Goal: Task Accomplishment & Management: Manage account settings

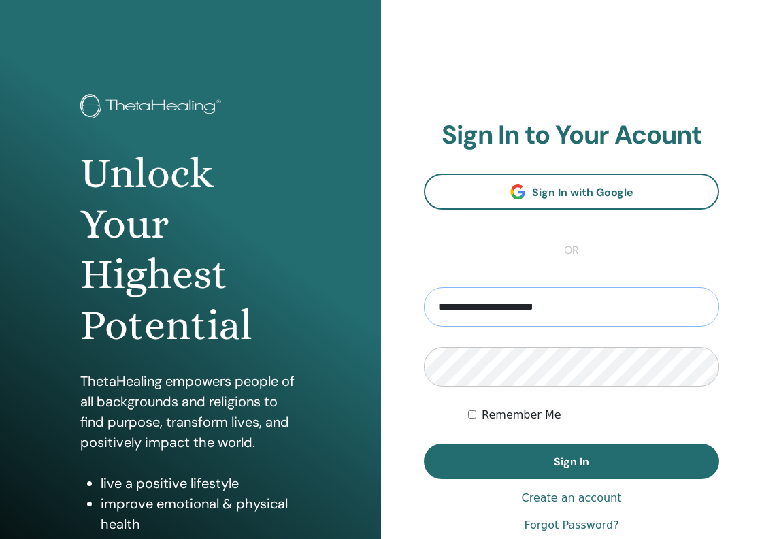
type input "**********"
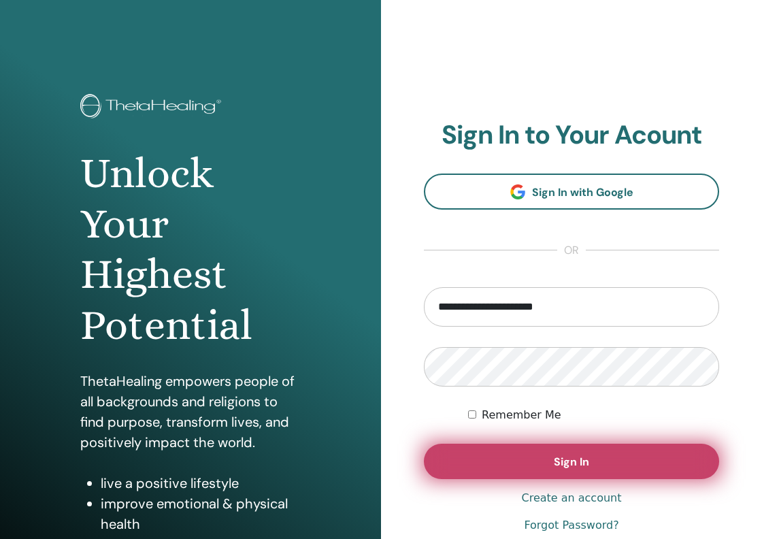
click at [575, 460] on span "Sign In" at bounding box center [570, 461] width 35 height 14
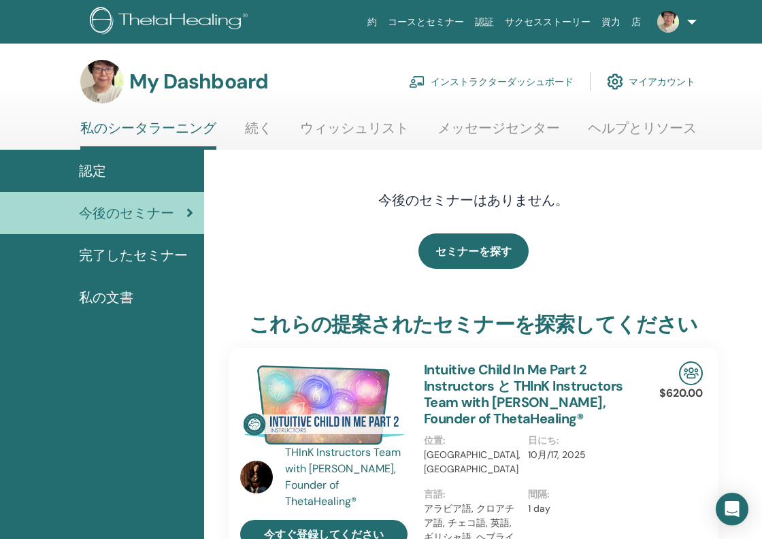
click at [486, 83] on link "インストラクターダッシュボード" at bounding box center [491, 82] width 165 height 30
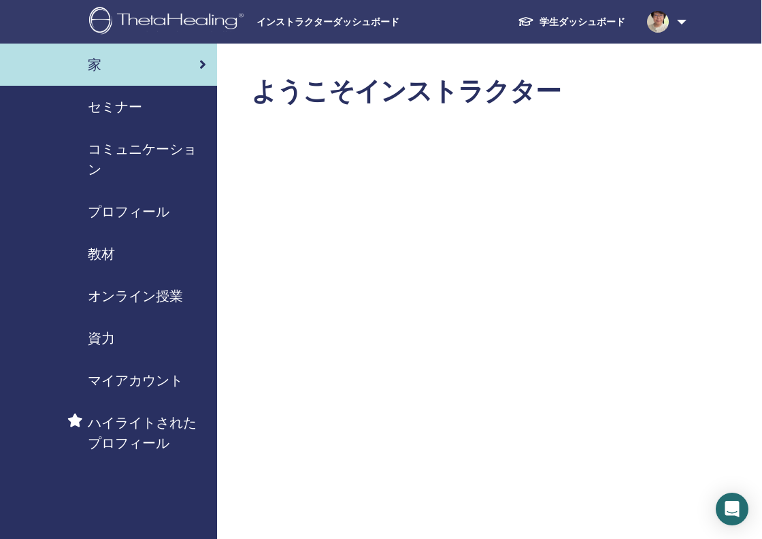
scroll to position [0, 1]
click at [133, 109] on span "セミナー" at bounding box center [115, 107] width 54 height 20
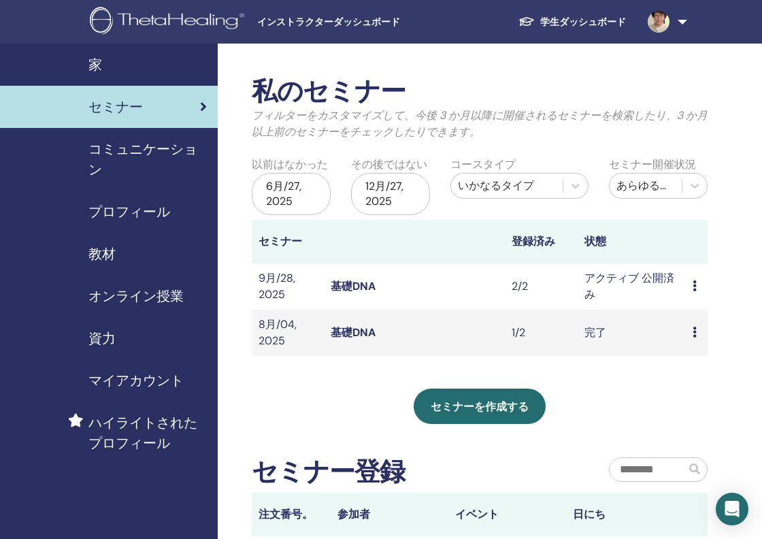
click at [700, 286] on td "プレビュー 編集 出席者 キャンセル" at bounding box center [696, 286] width 22 height 46
click at [697, 285] on div "プレビュー 編集 出席者 キャンセル" at bounding box center [696, 286] width 8 height 16
click at [706, 337] on link "出席者" at bounding box center [700, 337] width 33 height 14
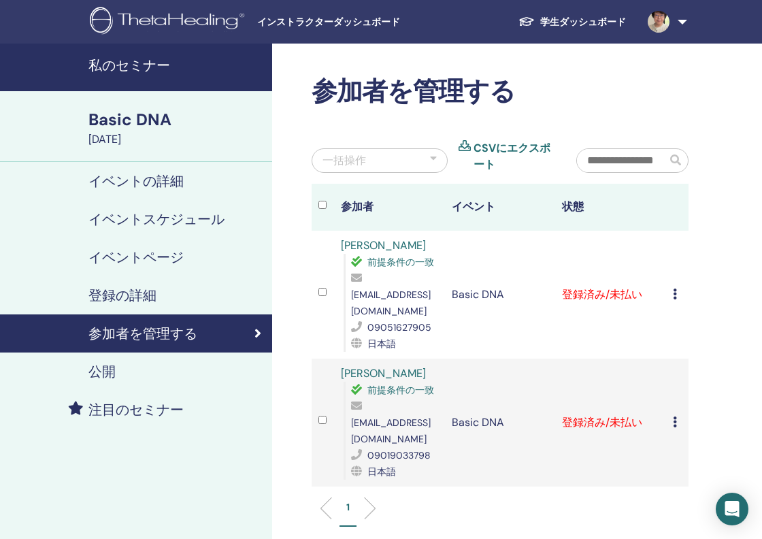
click at [679, 288] on div "登録をキャンセルする 自動認証しない 有料としてマーク 未払いとしてマーク 不在としてマーク 完了して認定する 証明書のダウンロード" at bounding box center [676, 294] width 9 height 16
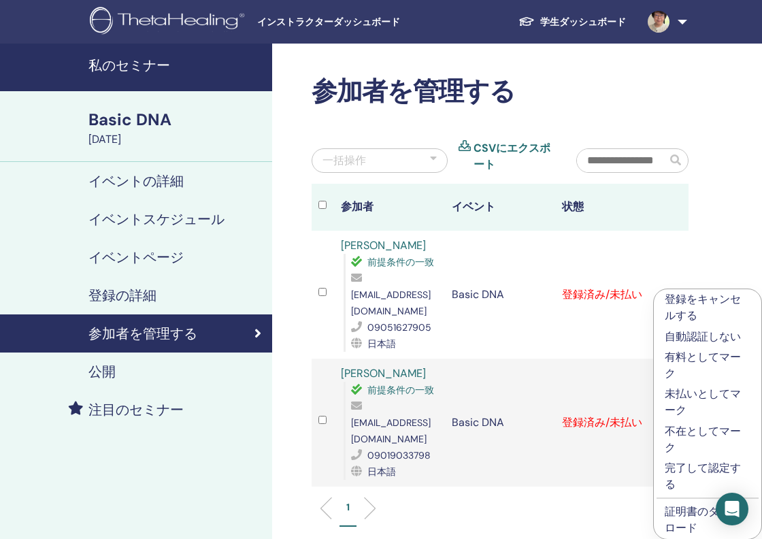
click at [686, 355] on p "有料としてマーク" at bounding box center [707, 365] width 86 height 33
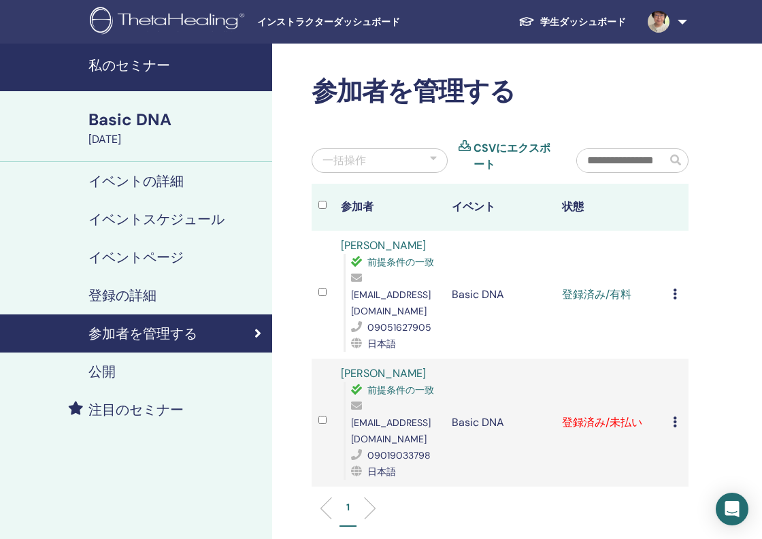
click at [682, 399] on td "登録をキャンセルする 自動認証しない 有料としてマーク 未払いとしてマーク 不在としてマーク 完了して認定する 証明書のダウンロード" at bounding box center [677, 422] width 22 height 128
click at [678, 414] on div "登録をキャンセルする 自動認証しない 有料としてマーク 未払いとしてマーク 不在としてマーク 完了して認定する 証明書のダウンロード" at bounding box center [676, 422] width 9 height 16
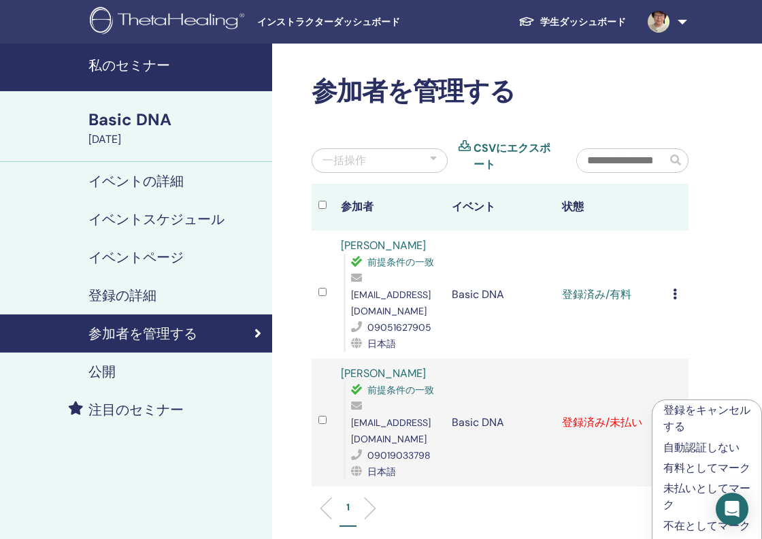
click at [685, 466] on p "有料としてマーク" at bounding box center [706, 468] width 87 height 16
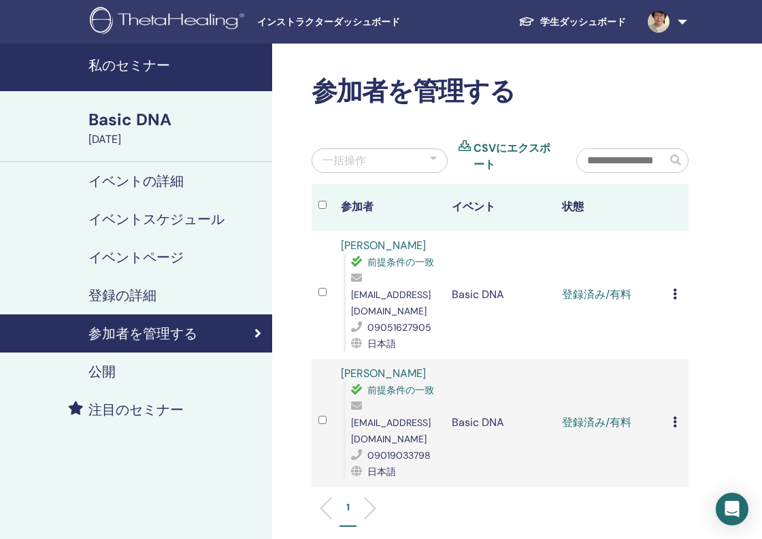
click at [680, 288] on div "登録をキャンセルする 自動認証しない 有料としてマーク 未払いとしてマーク 不在としてマーク 完了して認定する 証明書のダウンロード" at bounding box center [676, 294] width 9 height 16
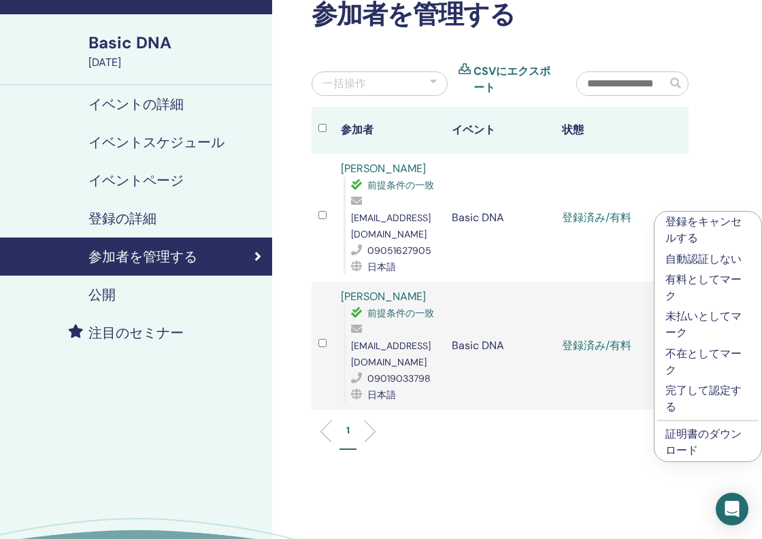
scroll to position [79, 0]
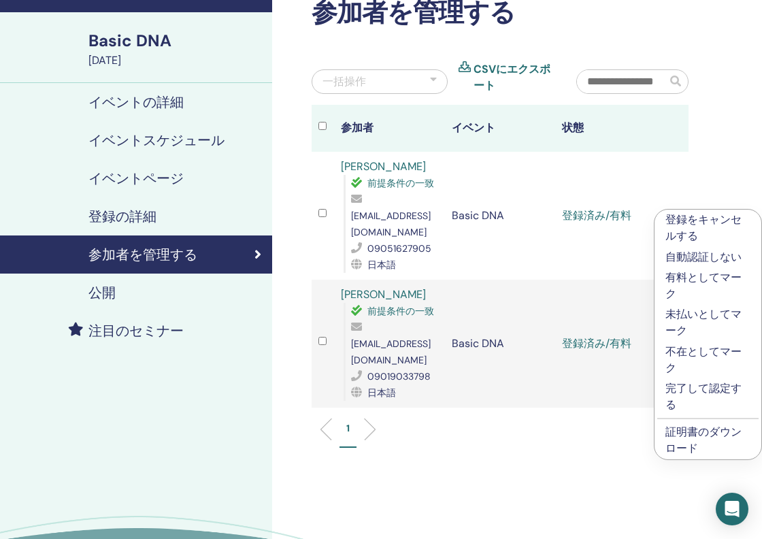
click at [681, 433] on link "証明書のダウンロード" at bounding box center [703, 439] width 76 height 31
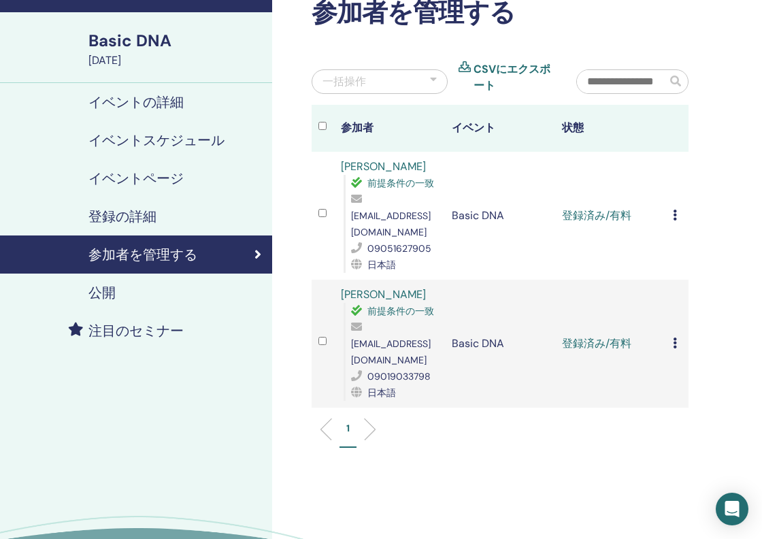
click at [679, 329] on td "登録をキャンセルする 自動認証しない 有料としてマーク 未払いとしてマーク 不在としてマーク 完了して認定する 証明書のダウンロード" at bounding box center [677, 343] width 22 height 128
click at [679, 335] on div "登録をキャンセルする 自動認証しない 有料としてマーク 未払いとしてマーク 不在としてマーク 完了して認定する 証明書のダウンロード" at bounding box center [676, 343] width 9 height 16
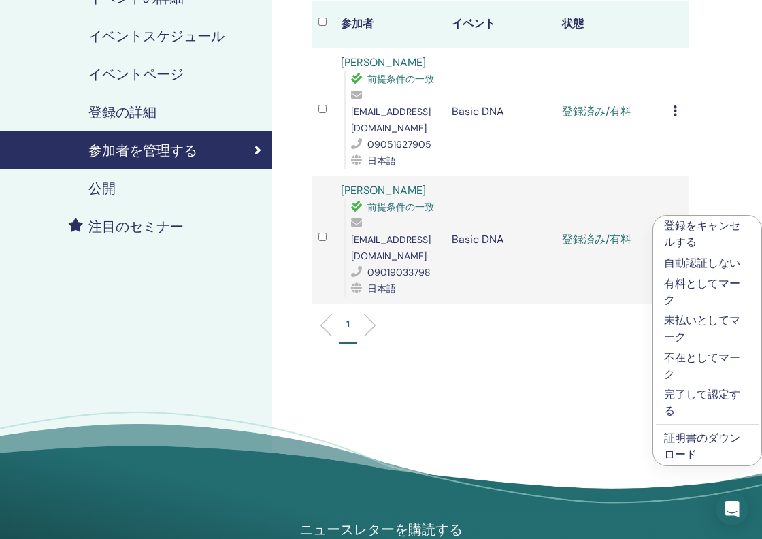
scroll to position [186, 0]
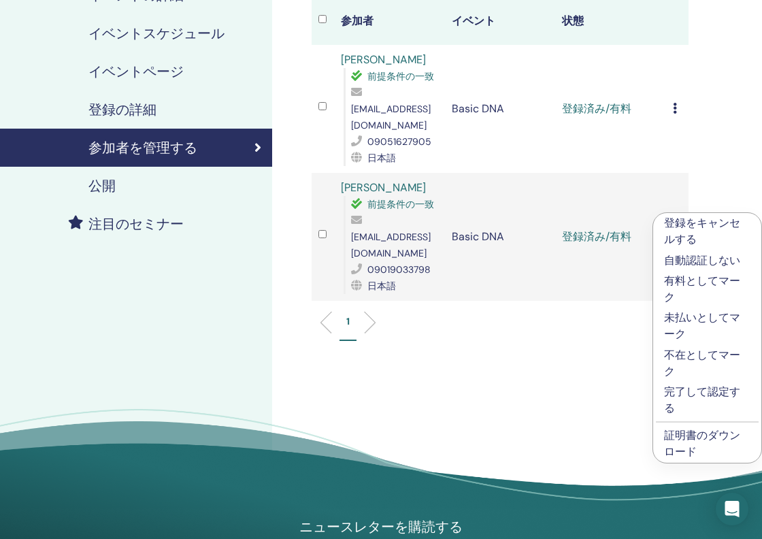
click at [694, 439] on link "証明書のダウンロード" at bounding box center [702, 443] width 76 height 31
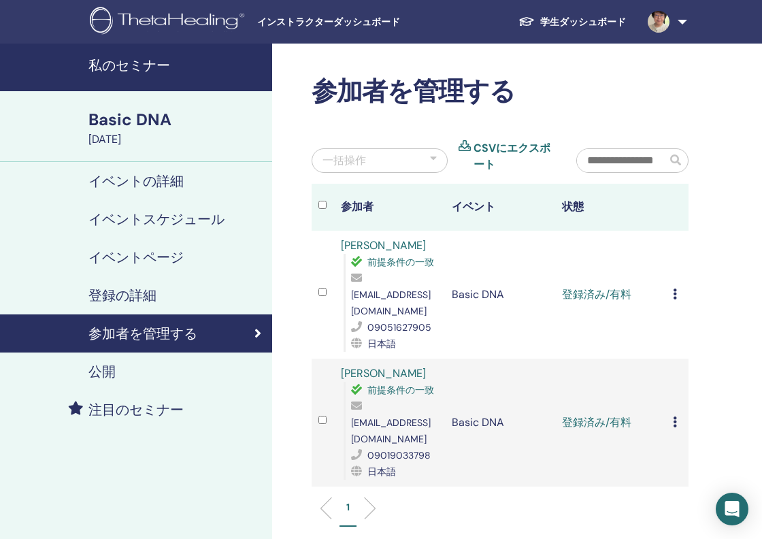
scroll to position [0, 0]
click at [659, 16] on img at bounding box center [658, 22] width 22 height 22
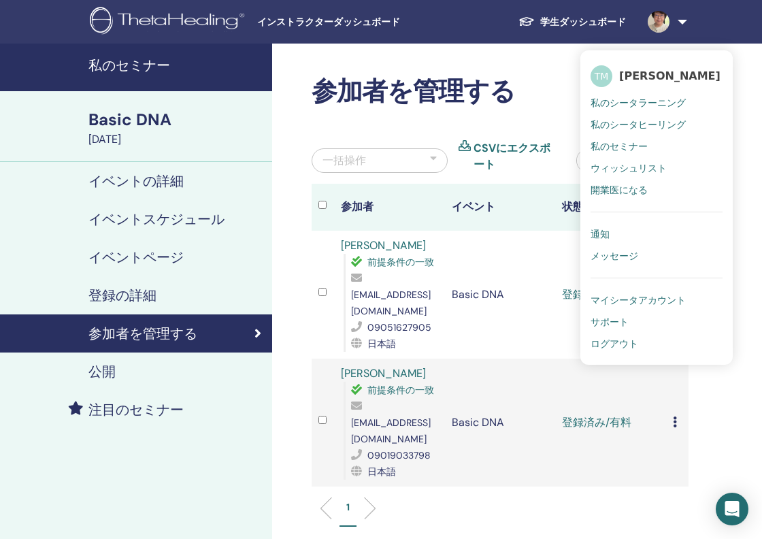
click at [620, 340] on span "ログアウト" at bounding box center [614, 343] width 48 height 12
